Goal: Information Seeking & Learning: Find specific fact

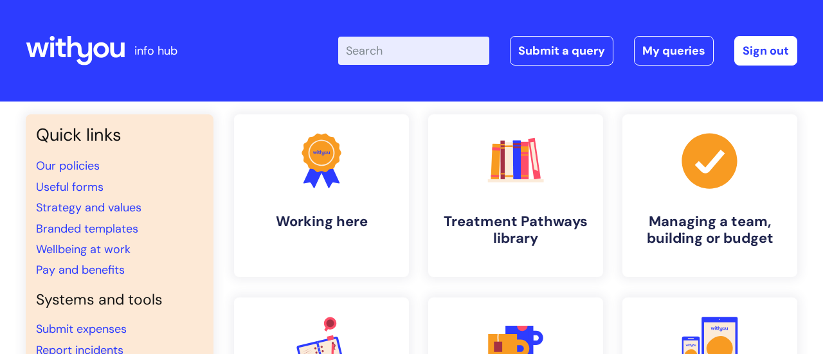
click at [403, 62] on input "Enter your search term here..." at bounding box center [413, 51] width 151 height 28
type input "gaols"
click button "Search" at bounding box center [0, 0] width 0 height 0
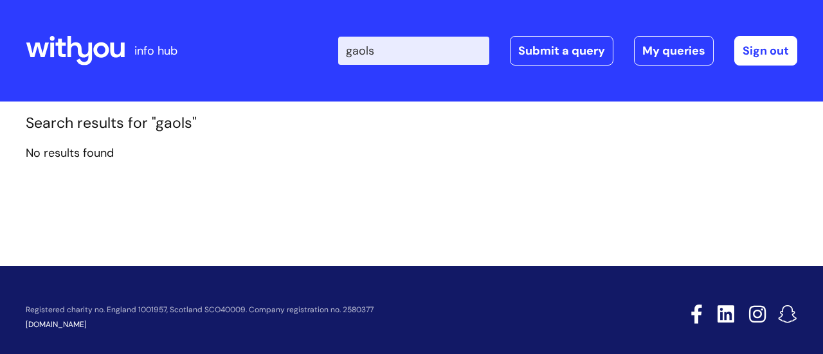
click at [412, 45] on input "gaols" at bounding box center [413, 51] width 151 height 28
type input "goals"
click button "Search" at bounding box center [0, 0] width 0 height 0
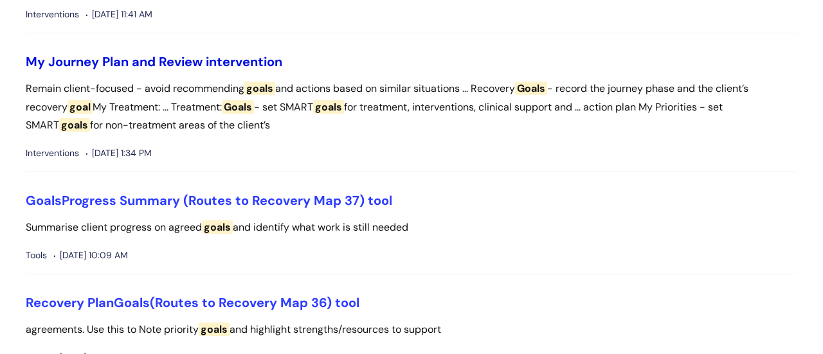
scroll to position [752, 0]
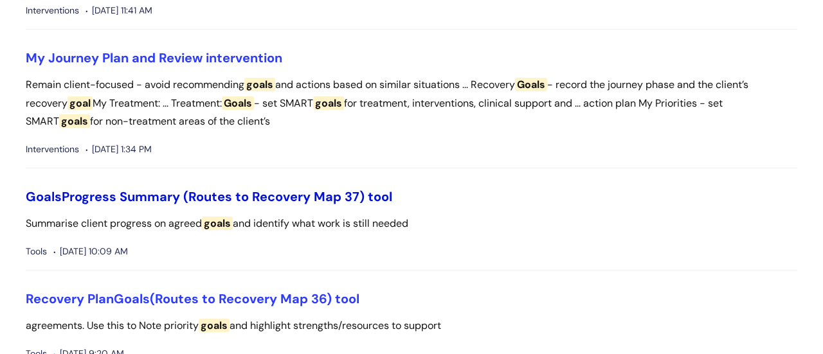
click at [237, 199] on link "Goals Progress Summary (Routes to Recovery Map 37) tool" at bounding box center [209, 196] width 367 height 17
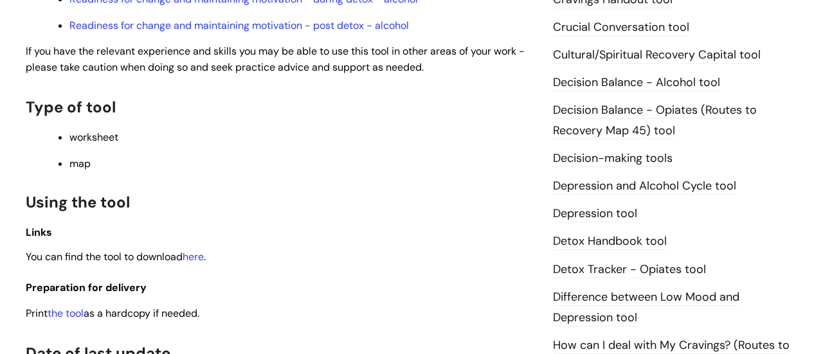
scroll to position [594, 0]
click at [202, 263] on link "here" at bounding box center [193, 258] width 21 height 14
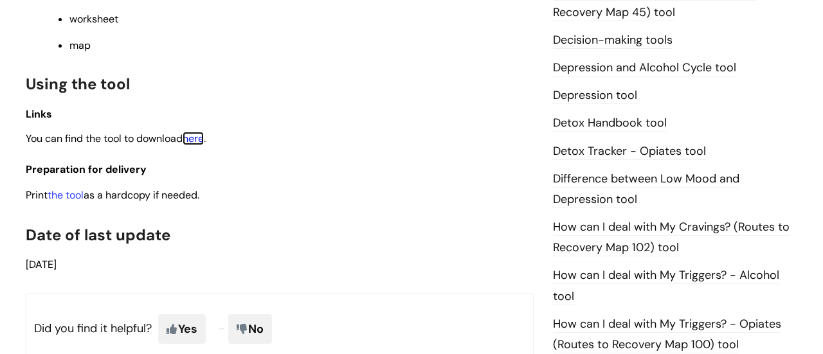
scroll to position [717, 0]
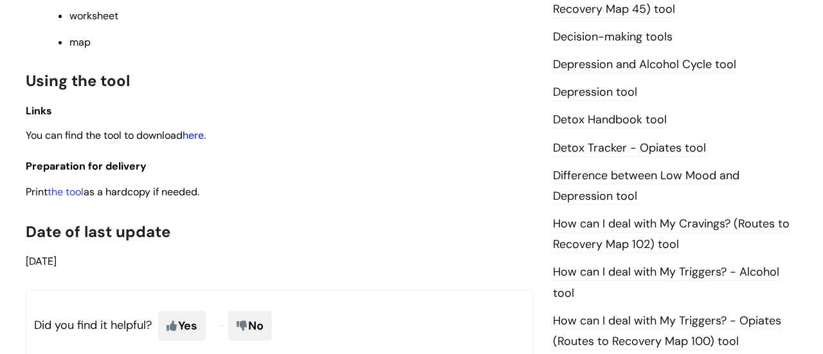
click at [204, 139] on link "here" at bounding box center [193, 136] width 21 height 14
